Goal: Navigation & Orientation: Understand site structure

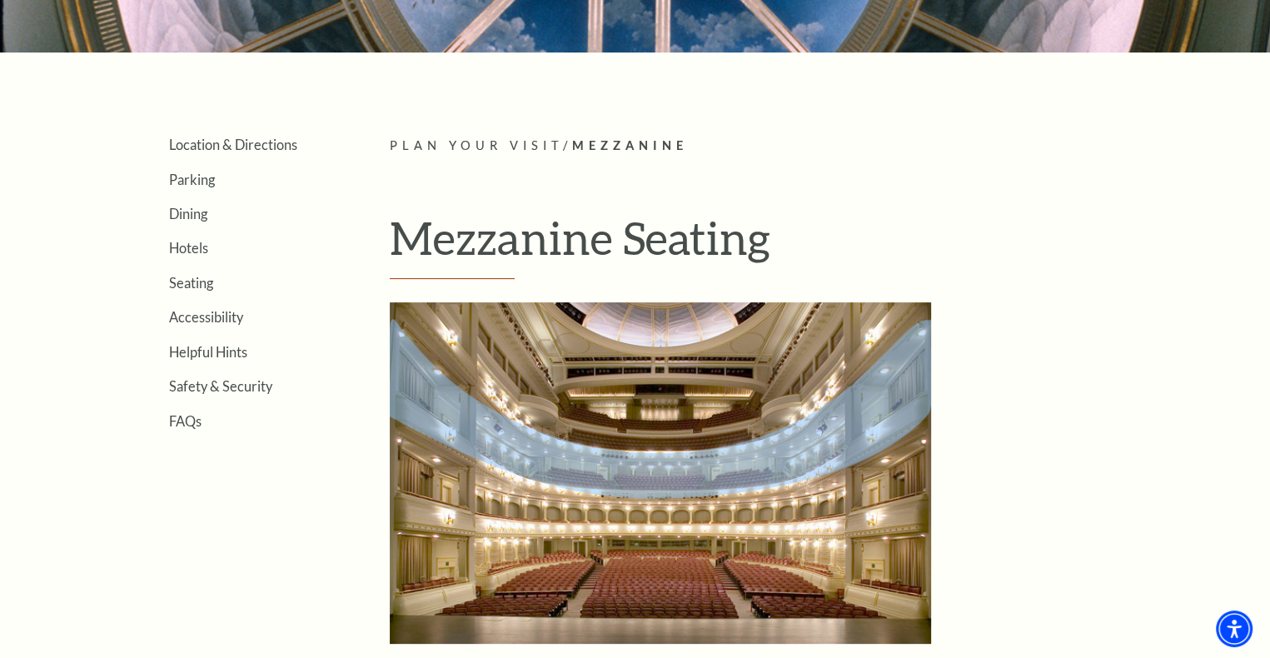
scroll to position [583, 0]
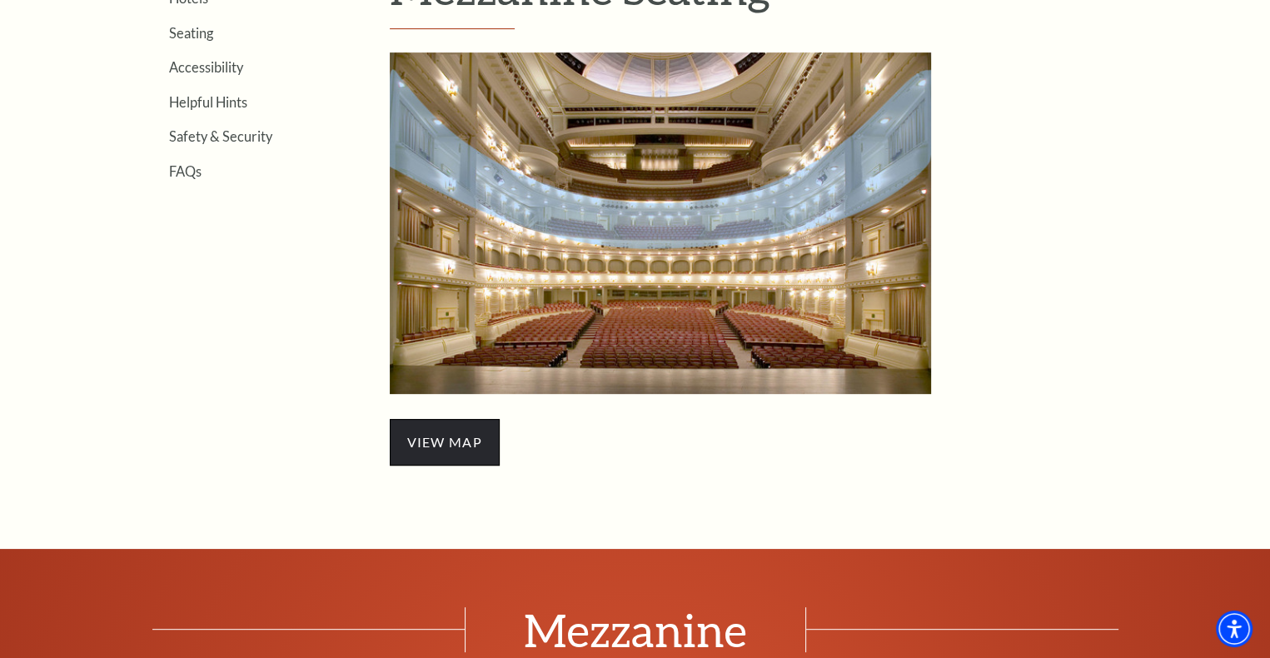
click at [417, 454] on span "view map" at bounding box center [445, 442] width 110 height 47
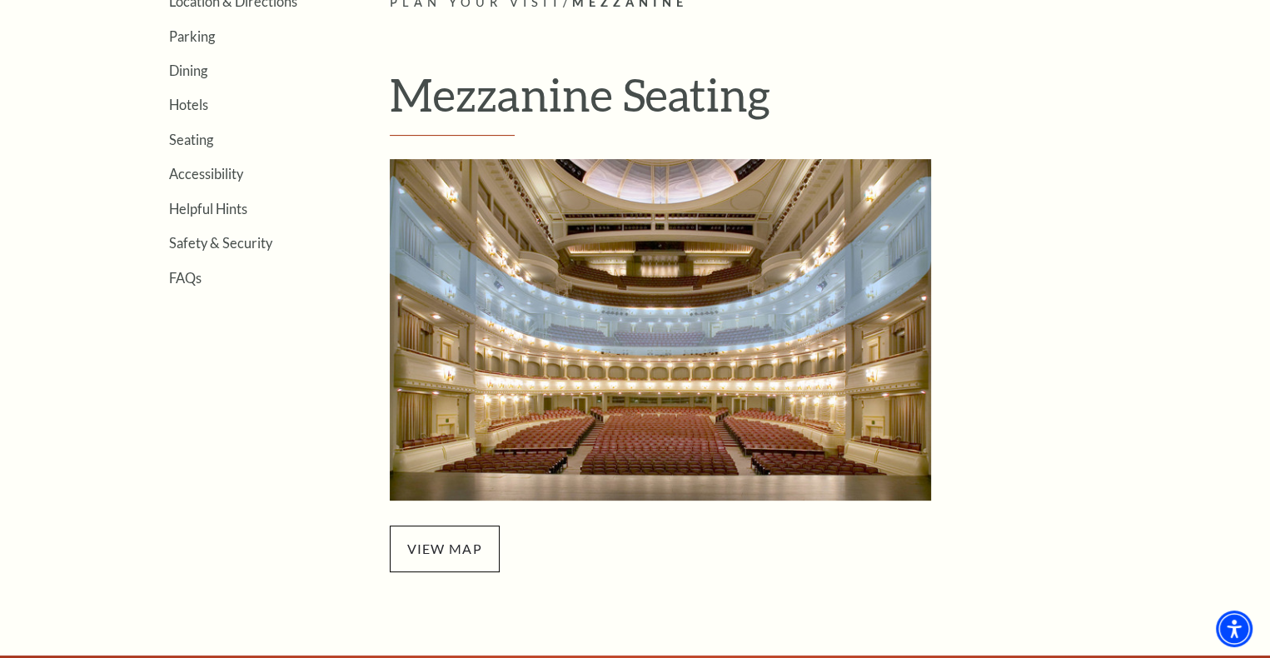
scroll to position [167, 0]
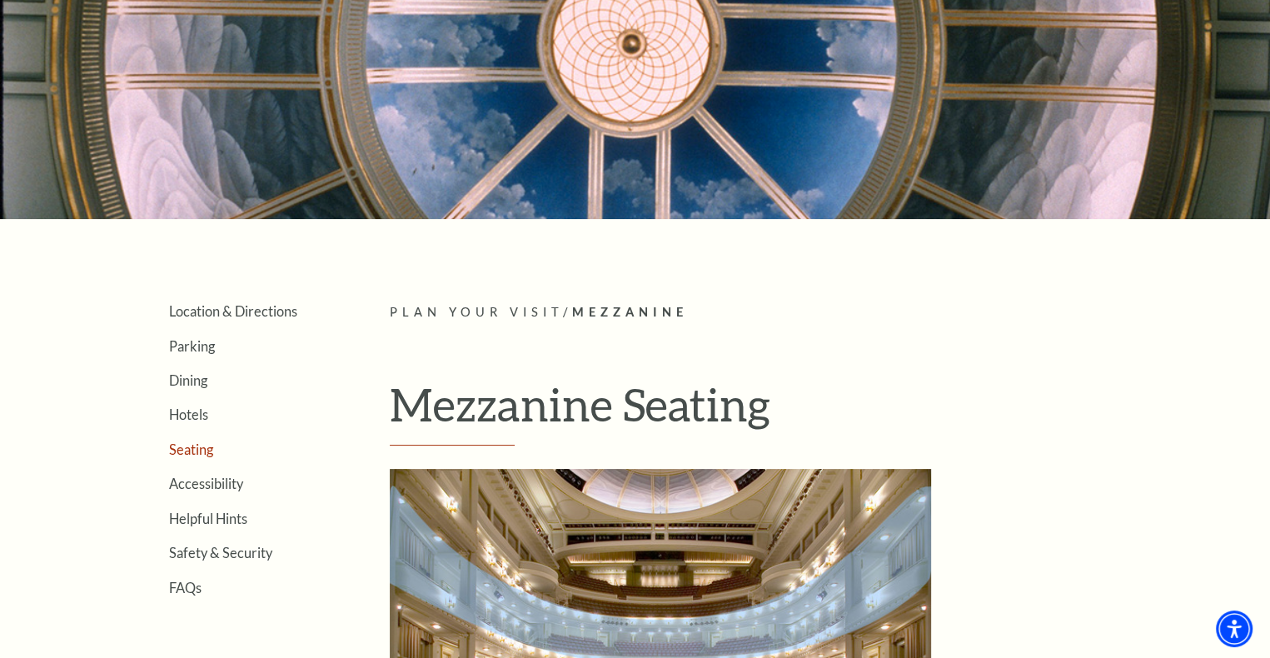
click at [196, 447] on link "Seating" at bounding box center [191, 449] width 44 height 16
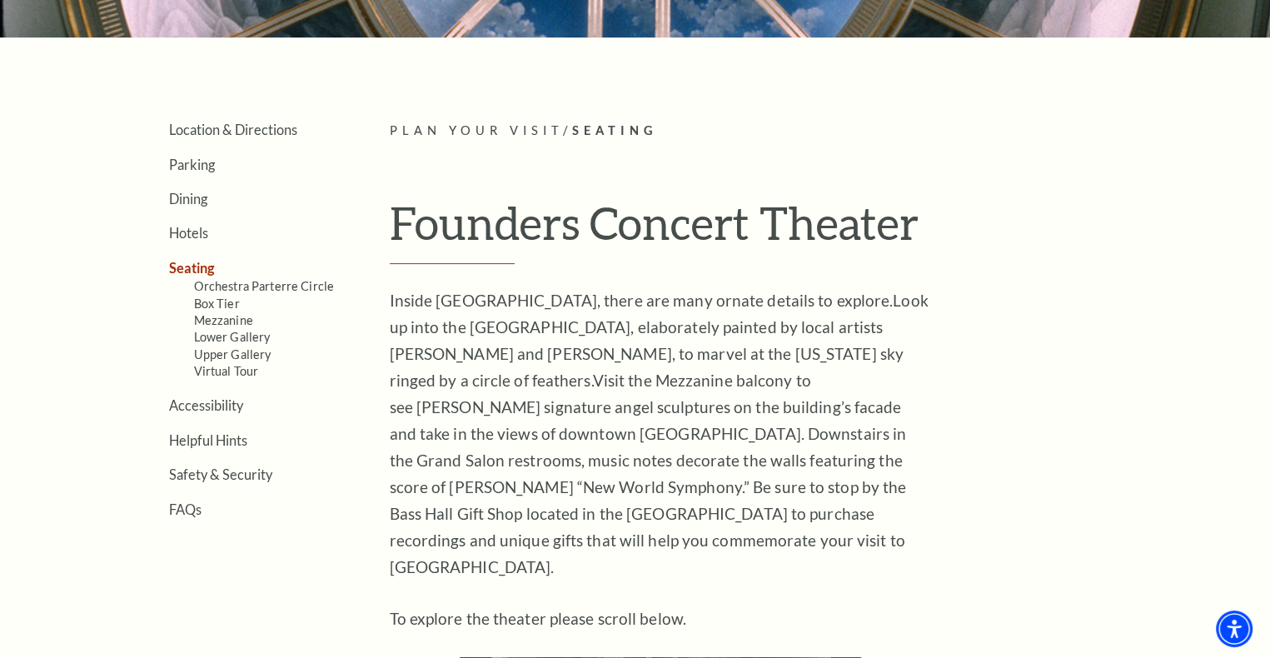
scroll to position [500, 0]
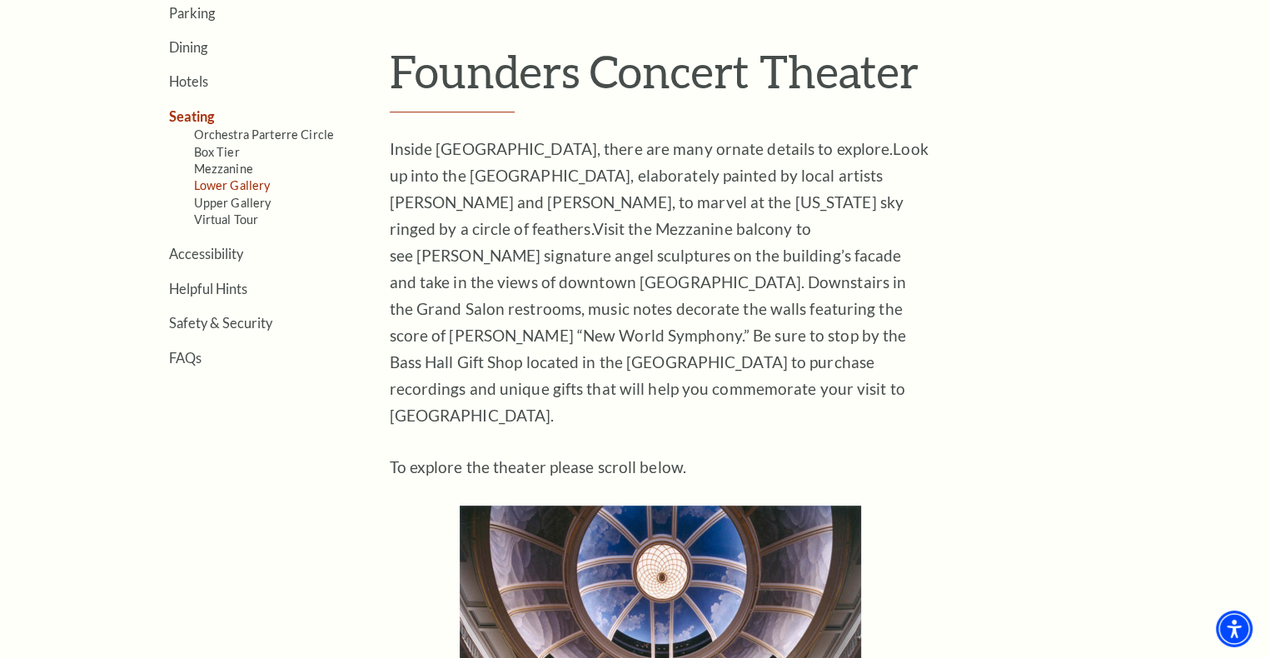
click at [230, 181] on link "Lower Gallery" at bounding box center [232, 185] width 77 height 14
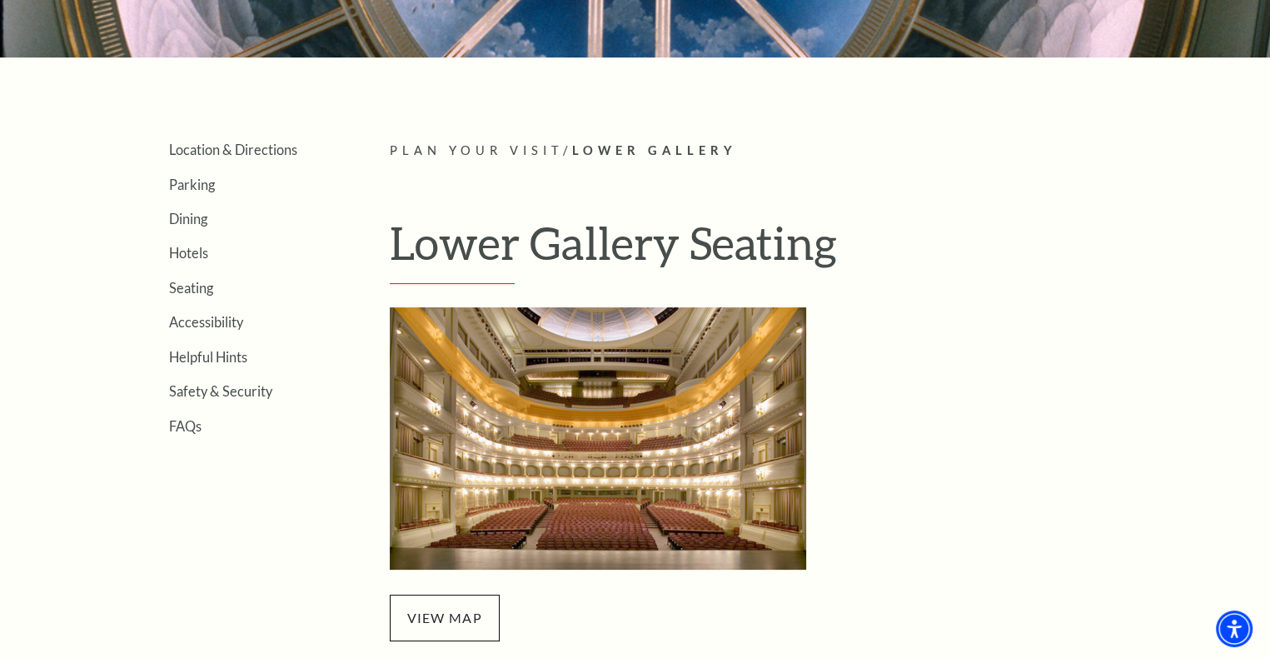
scroll to position [417, 0]
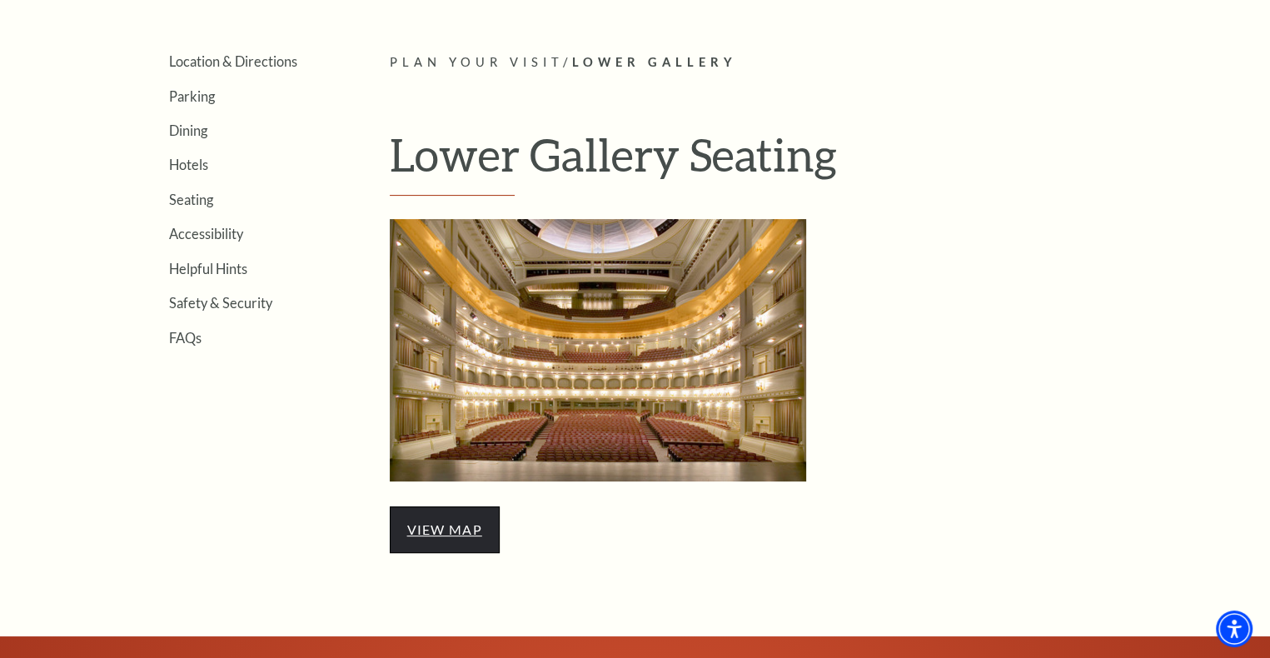
click at [461, 525] on link "view map" at bounding box center [444, 529] width 75 height 16
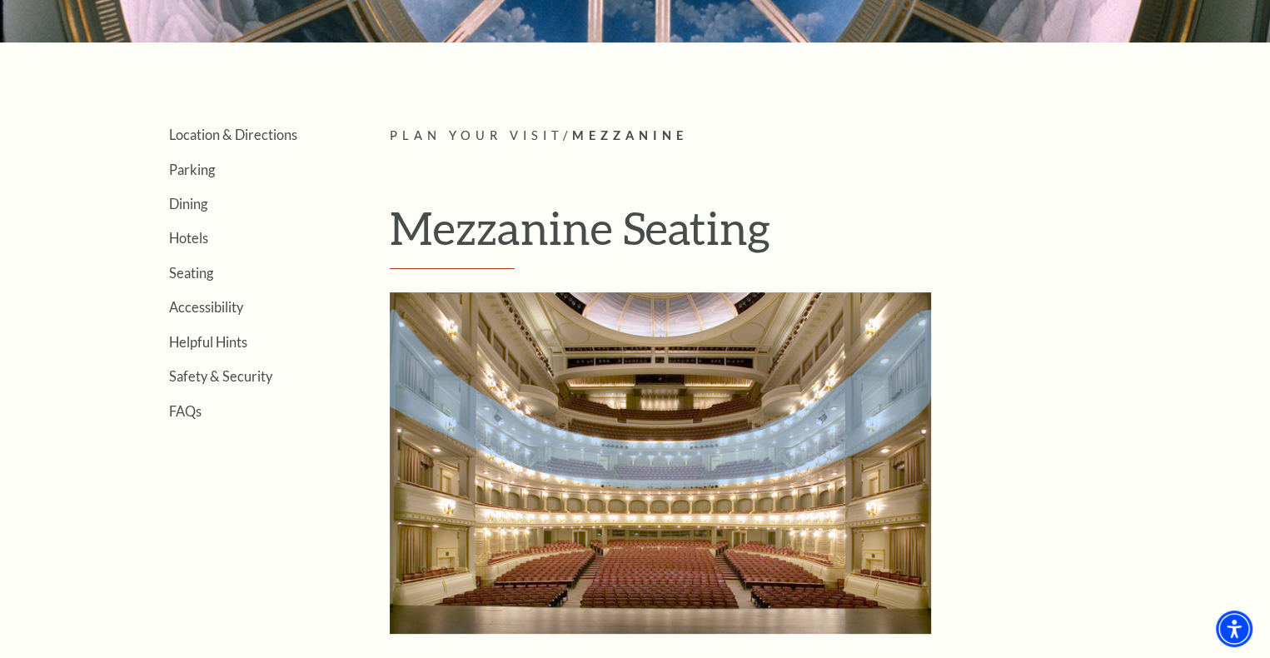
scroll to position [333, 0]
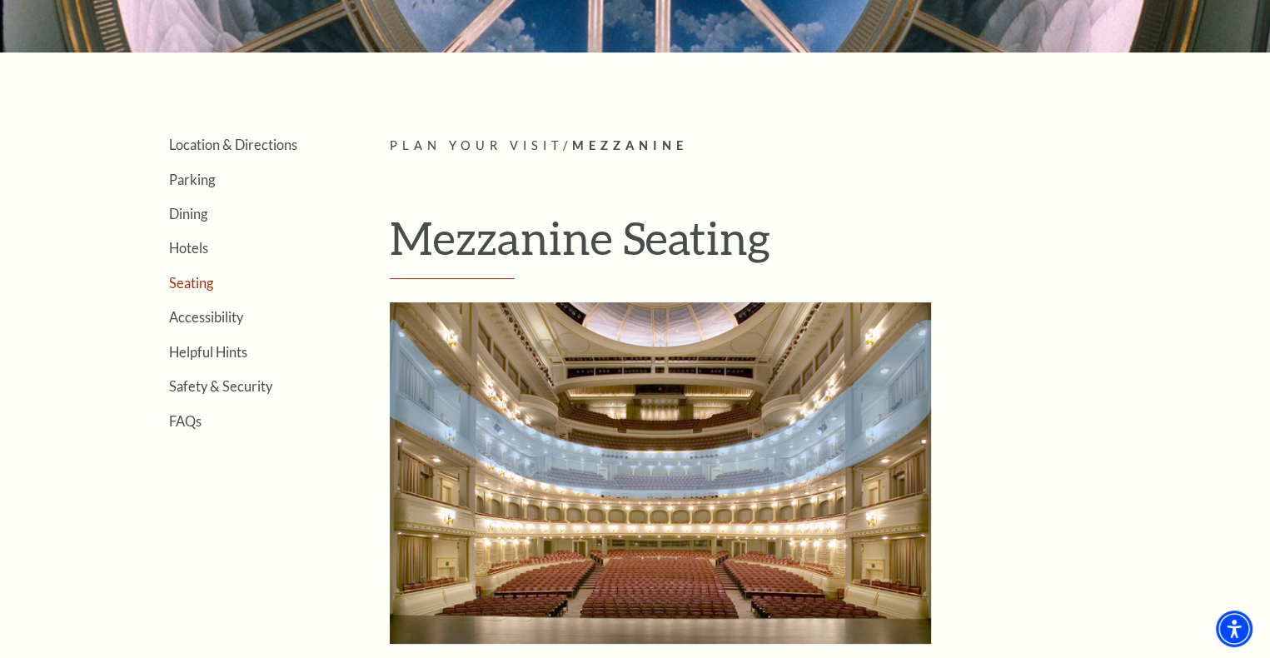
click at [177, 281] on link "Seating" at bounding box center [191, 283] width 44 height 16
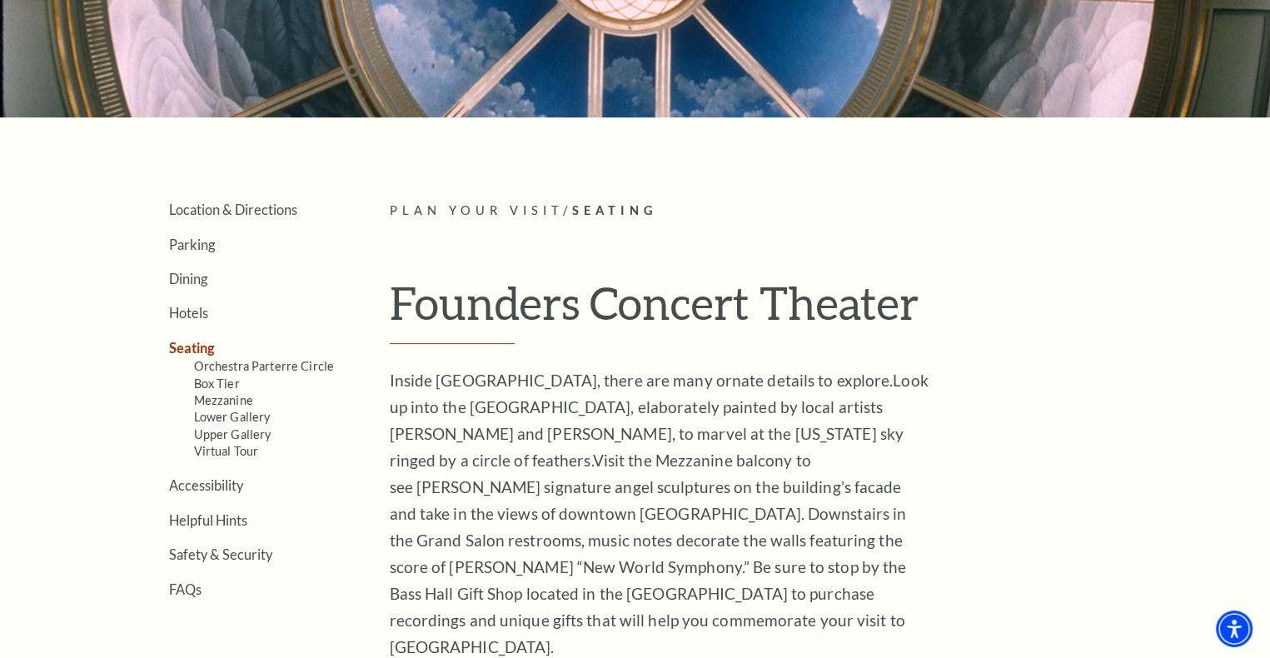
scroll to position [333, 0]
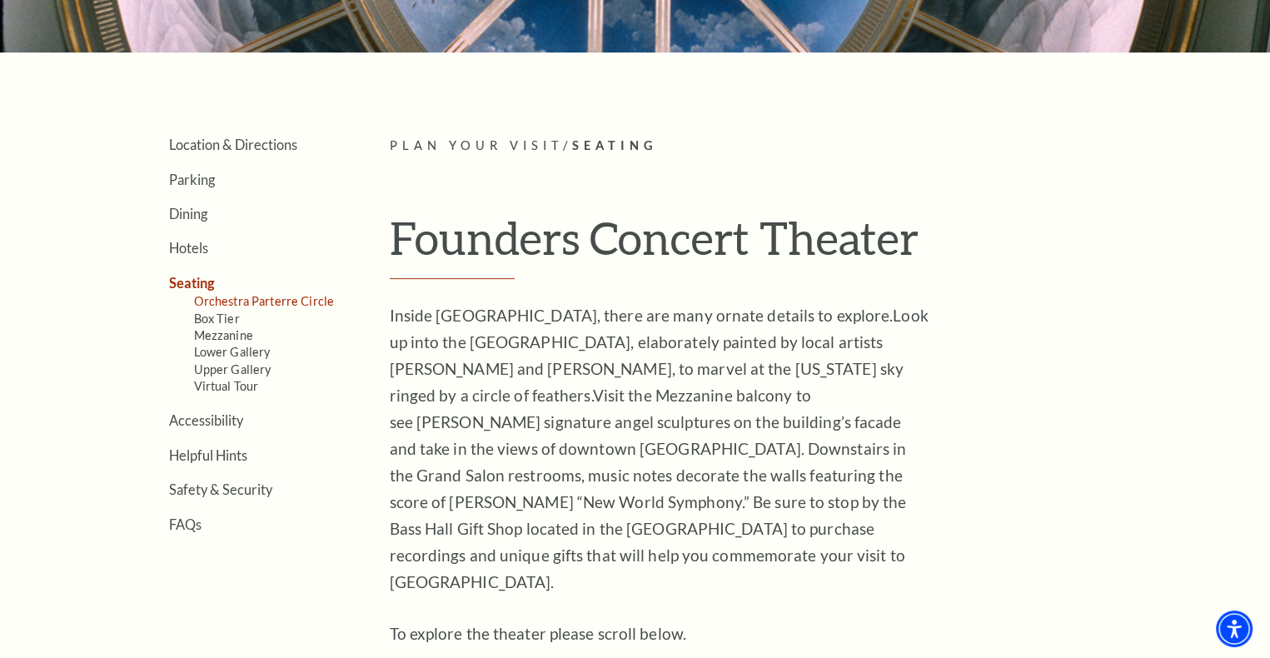
click at [208, 304] on link "Orchestra Parterre Circle" at bounding box center [264, 301] width 141 height 14
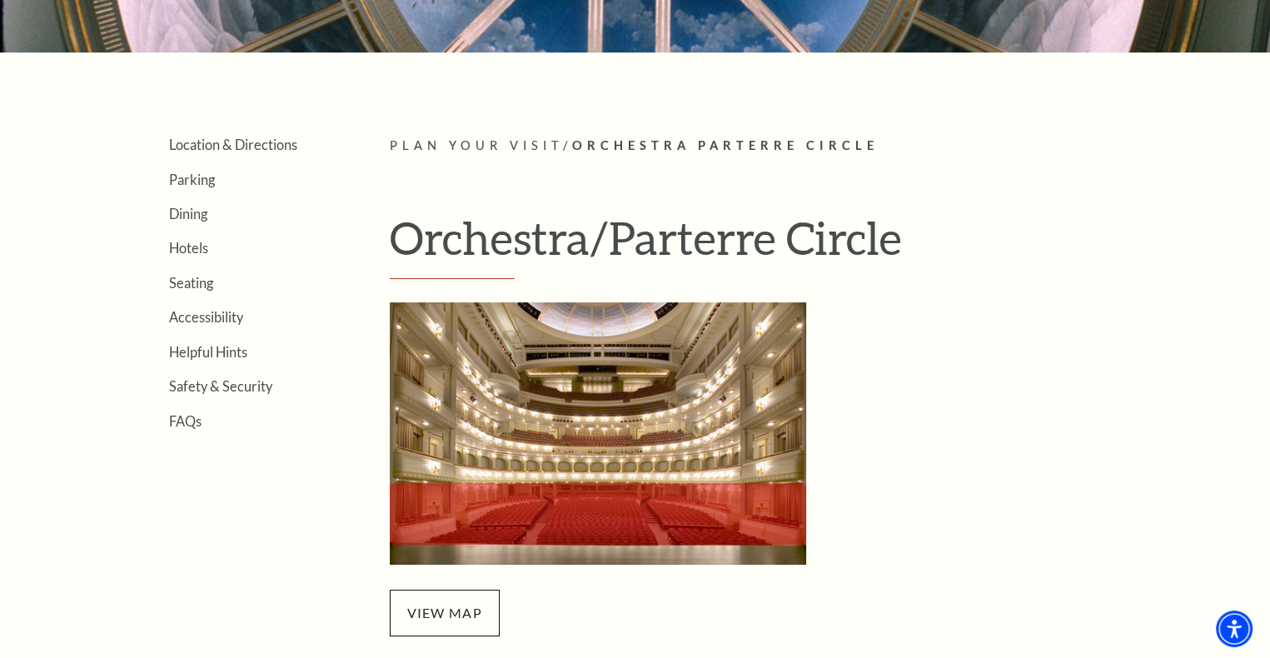
scroll to position [417, 0]
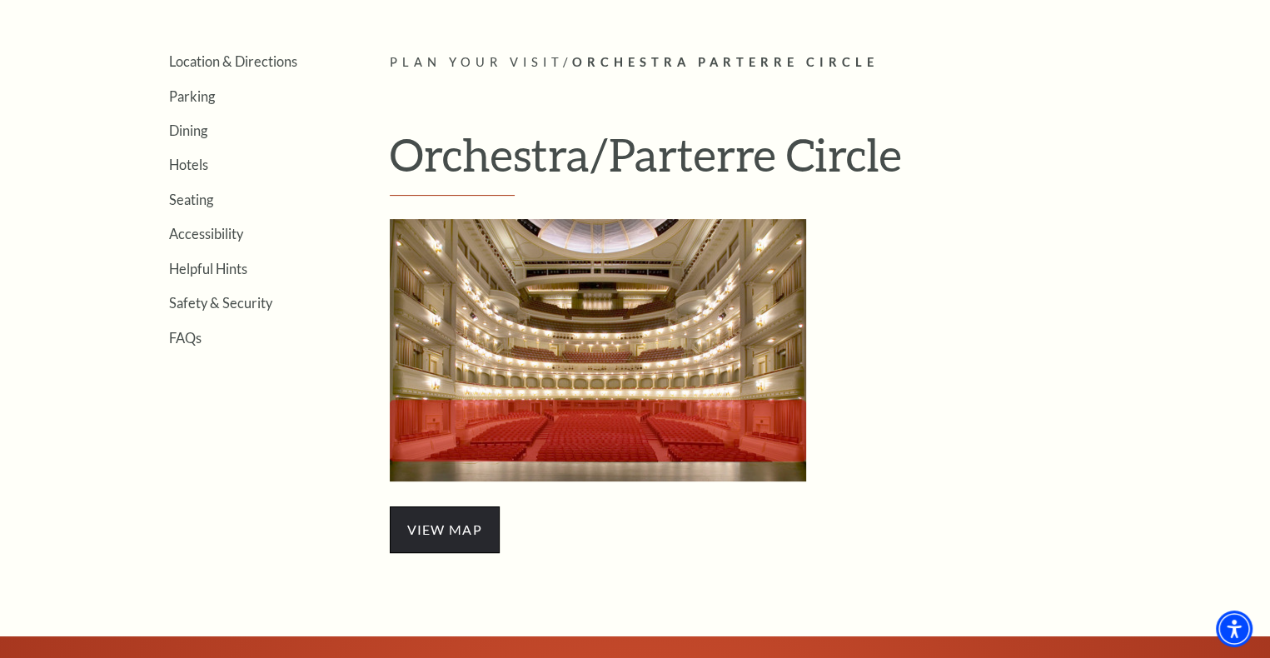
click at [438, 533] on span "view map" at bounding box center [445, 529] width 110 height 47
